Goal: Information Seeking & Learning: Learn about a topic

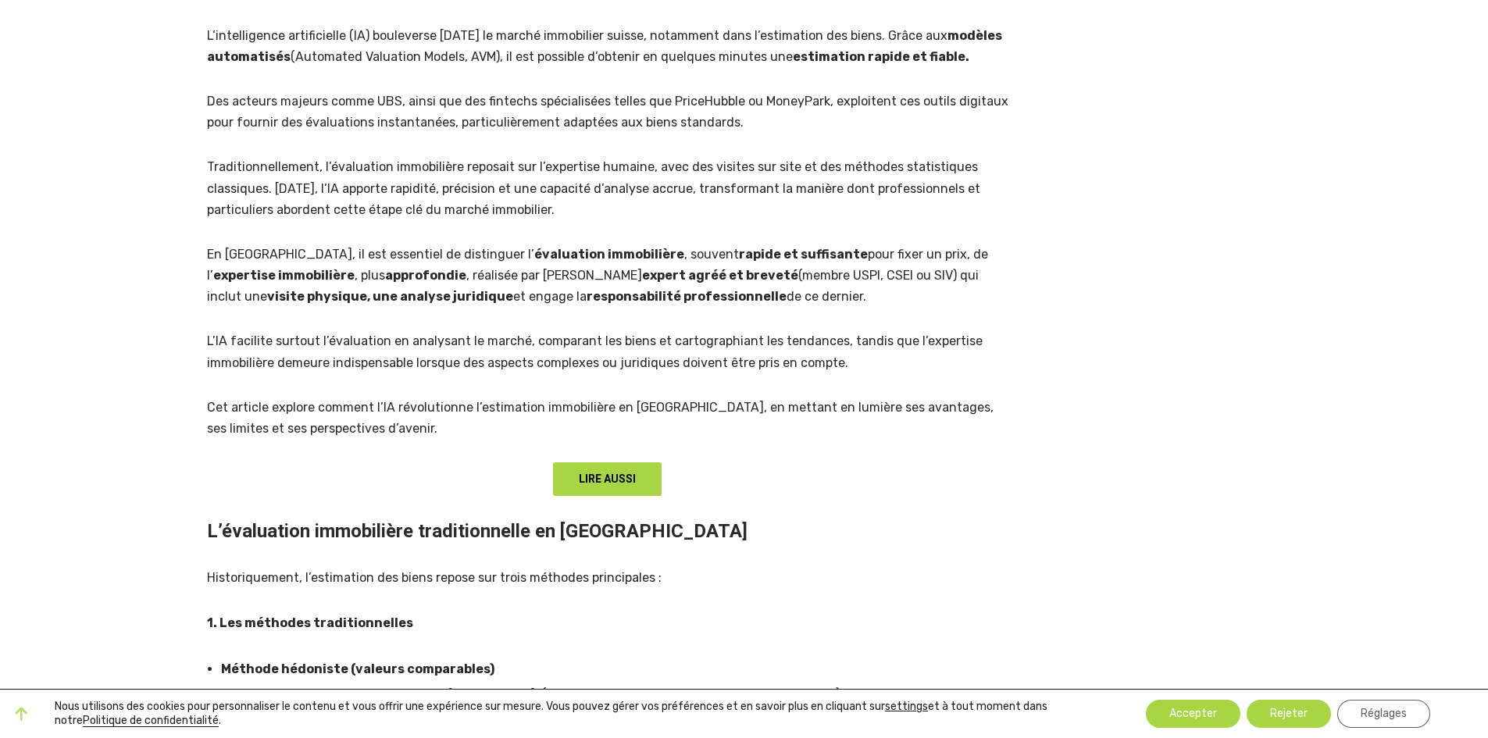
scroll to position [234, 0]
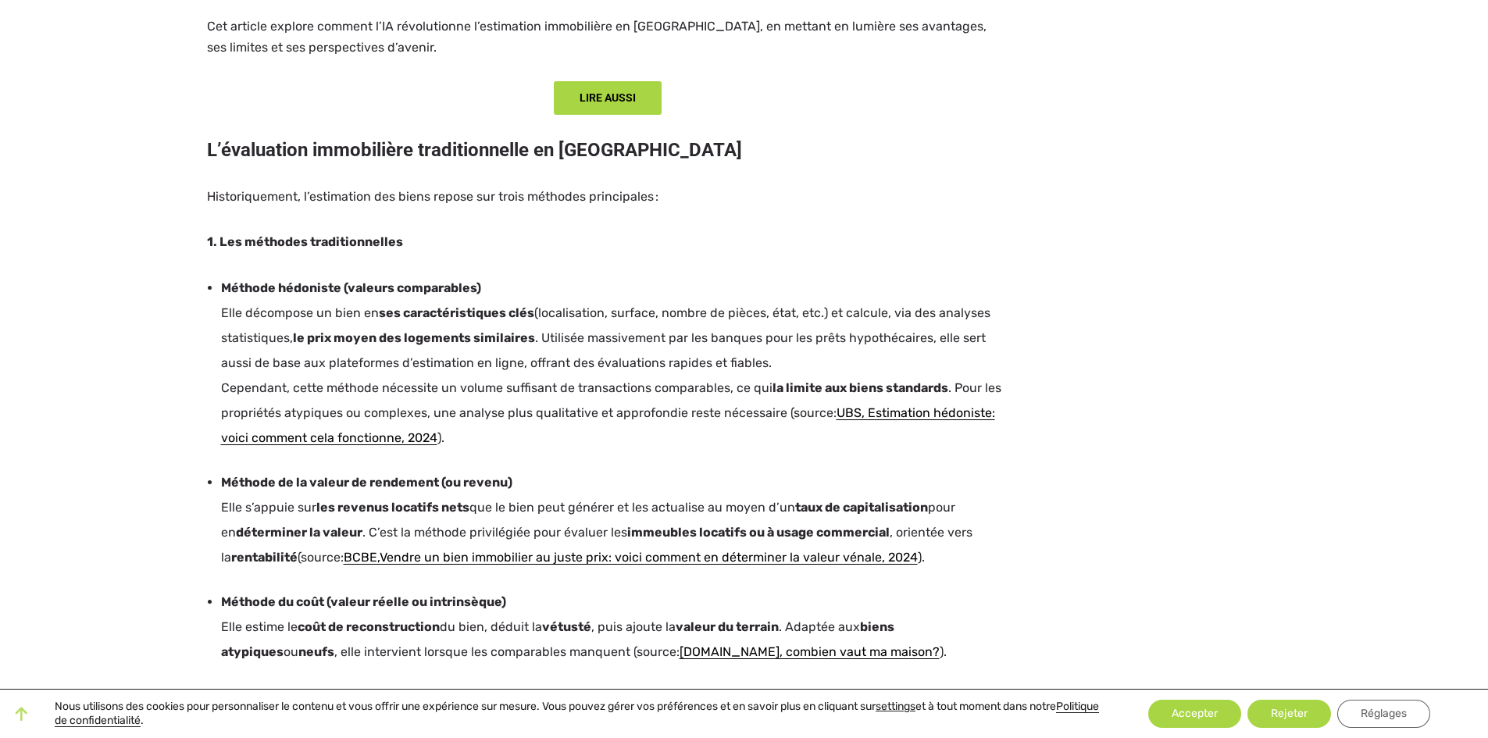
scroll to position [703, 0]
